Goal: Information Seeking & Learning: Learn about a topic

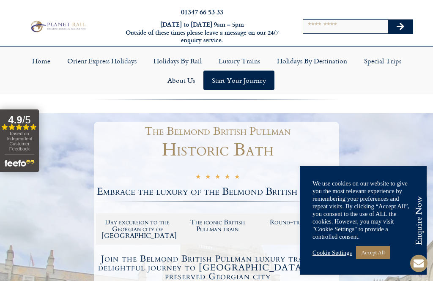
click at [380, 250] on link "Accept All" at bounding box center [373, 252] width 34 height 13
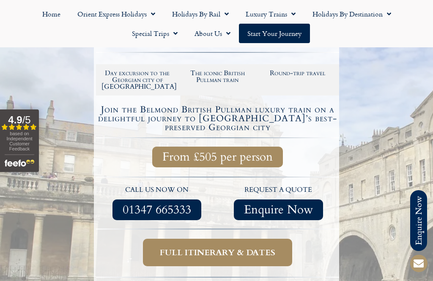
scroll to position [177, 0]
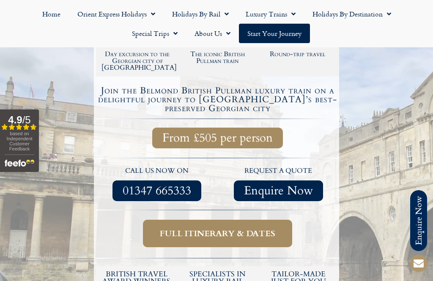
click at [250, 230] on span "Full itinerary & dates" at bounding box center [218, 233] width 116 height 11
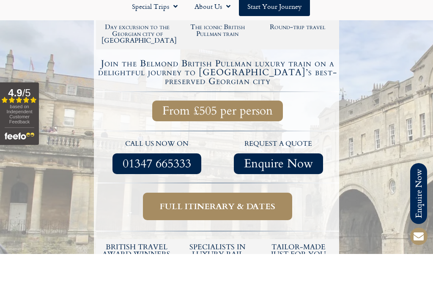
scroll to position [204, 0]
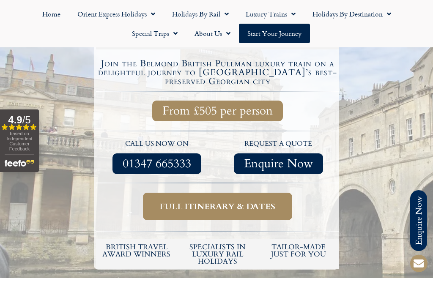
click at [259, 203] on span "Full itinerary & dates" at bounding box center [218, 206] width 116 height 11
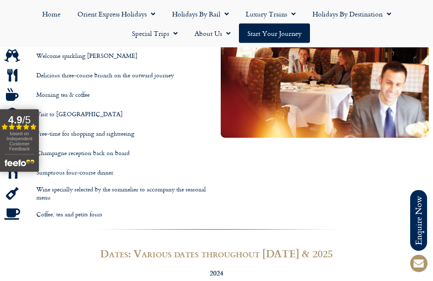
scroll to position [504, 0]
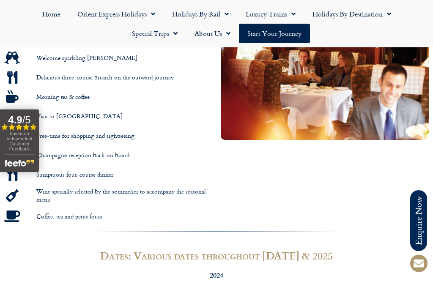
click at [160, 33] on link "Special Trips" at bounding box center [155, 33] width 63 height 19
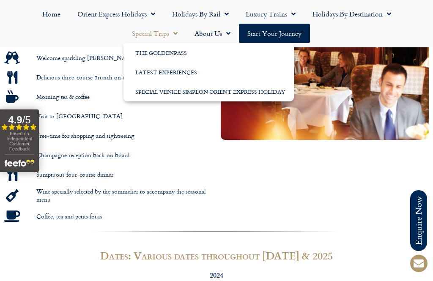
click at [181, 71] on link "Latest Experiences" at bounding box center [209, 72] width 171 height 19
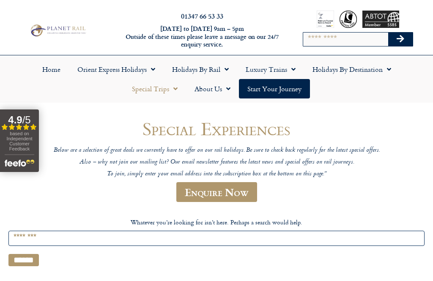
click at [274, 73] on link "Luxury Trains" at bounding box center [270, 69] width 67 height 19
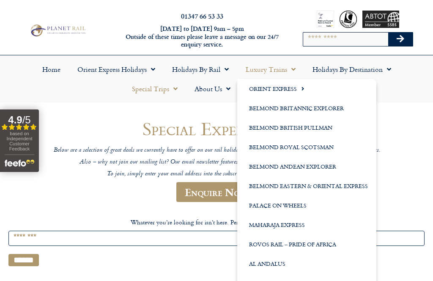
click at [332, 141] on link "Belmond Royal Scotsman" at bounding box center [306, 147] width 139 height 19
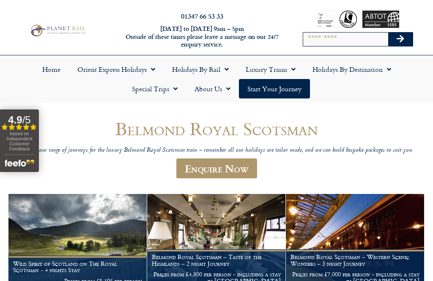
click at [294, 94] on link "Start your Journey" at bounding box center [274, 88] width 71 height 19
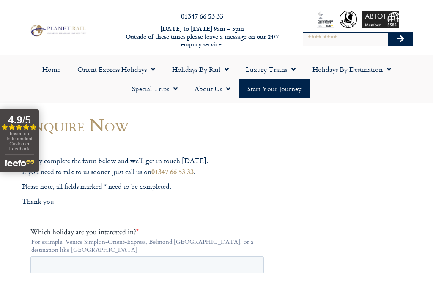
click at [282, 74] on link "Luxury Trains" at bounding box center [270, 69] width 67 height 19
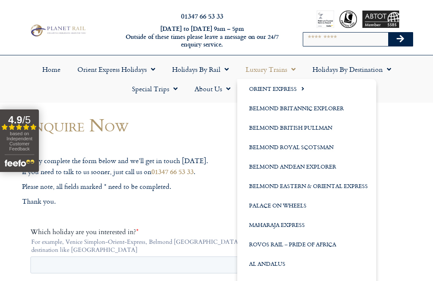
click at [313, 129] on link "Belmond British Pullman" at bounding box center [306, 127] width 139 height 19
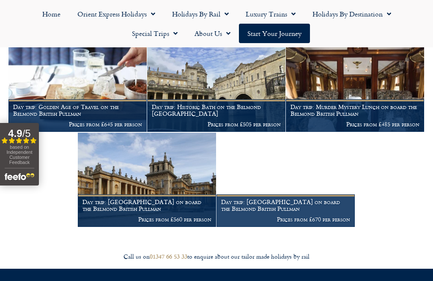
scroll to position [476, 0]
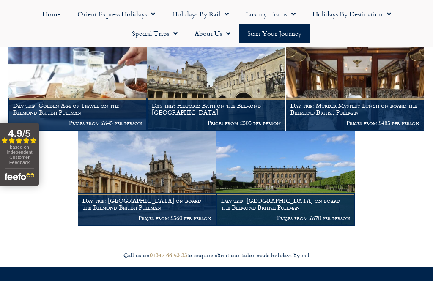
click at [169, 193] on figcaption "Day trip: Blenheim Palace on board the Belmond British Pullman Prices from £560…" at bounding box center [147, 209] width 138 height 33
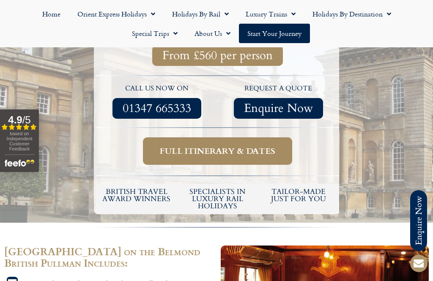
scroll to position [262, 0]
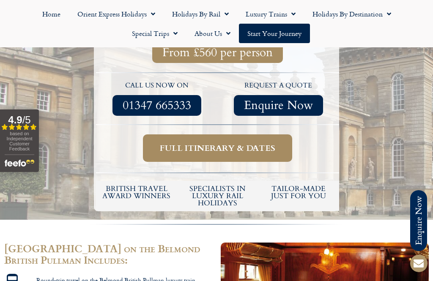
click at [264, 149] on span "Full itinerary & dates" at bounding box center [218, 148] width 116 height 11
click at [227, 151] on span "Full itinerary & dates" at bounding box center [218, 148] width 116 height 11
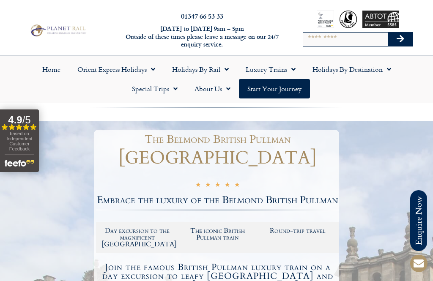
click at [292, 71] on span "Menu" at bounding box center [291, 69] width 8 height 15
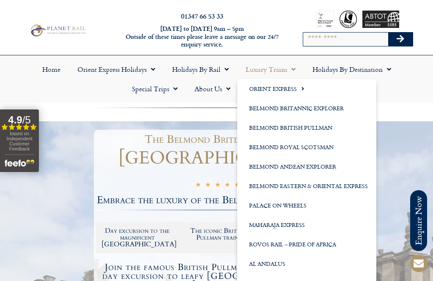
click at [316, 129] on link "Belmond British Pullman" at bounding box center [306, 127] width 139 height 19
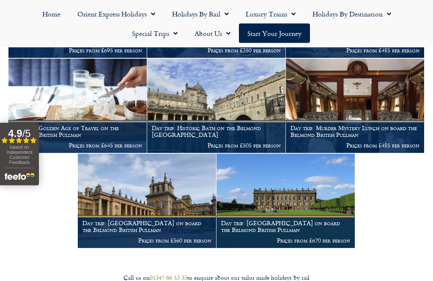
scroll to position [454, 0]
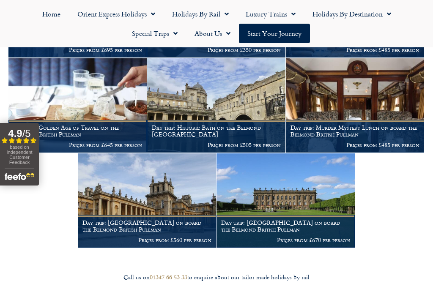
click at [241, 125] on h1 "Day trip: Historic Bath on the Belmond [GEOGRAPHIC_DATA]" at bounding box center [216, 131] width 129 height 14
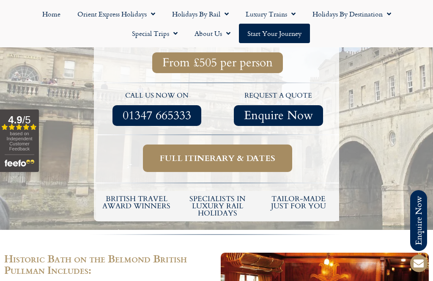
scroll to position [276, 0]
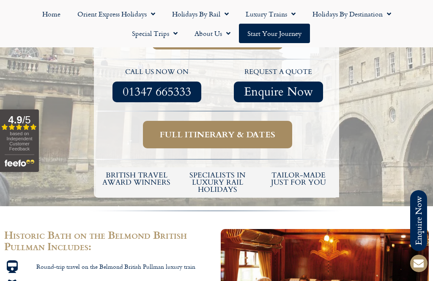
click at [259, 129] on span "Full itinerary & dates" at bounding box center [218, 134] width 116 height 11
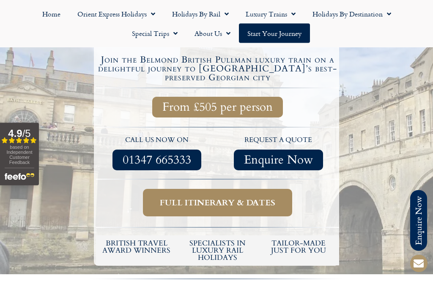
scroll to position [210, 0]
